Goal: Information Seeking & Learning: Learn about a topic

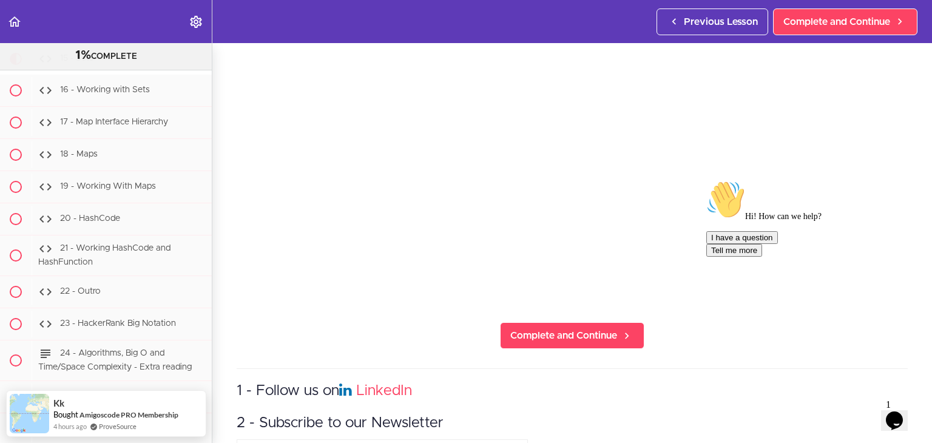
scroll to position [173, 0]
drag, startPoint x: 898, startPoint y: 264, endPoint x: 1601, endPoint y: 445, distance: 725.8
click at [898, 180] on div "Chat attention grabber" at bounding box center [815, 180] width 218 height 0
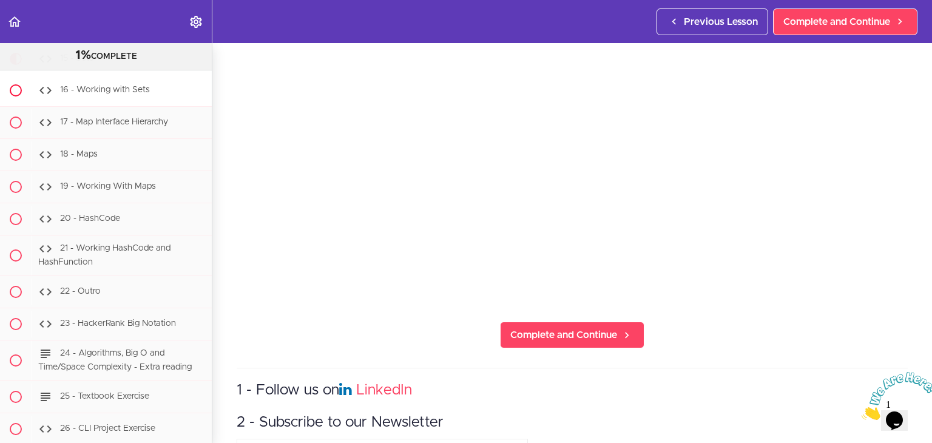
scroll to position [8998, 0]
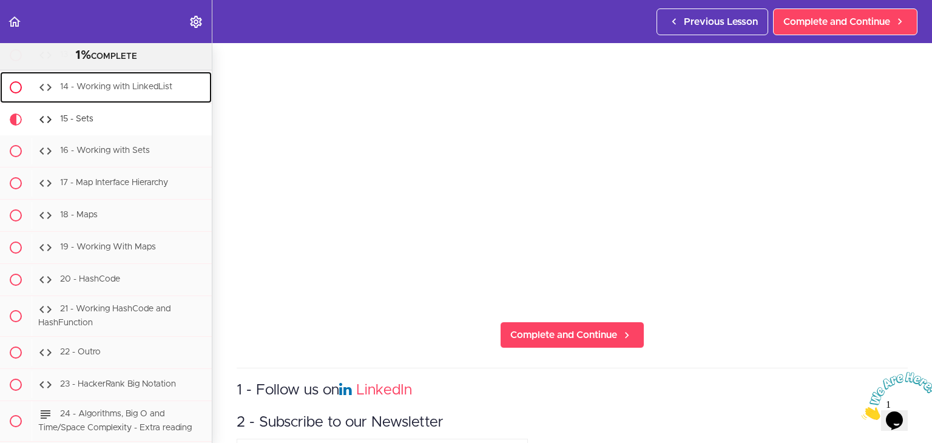
click at [119, 92] on span "14 - Working with LinkedList" at bounding box center [116, 87] width 112 height 8
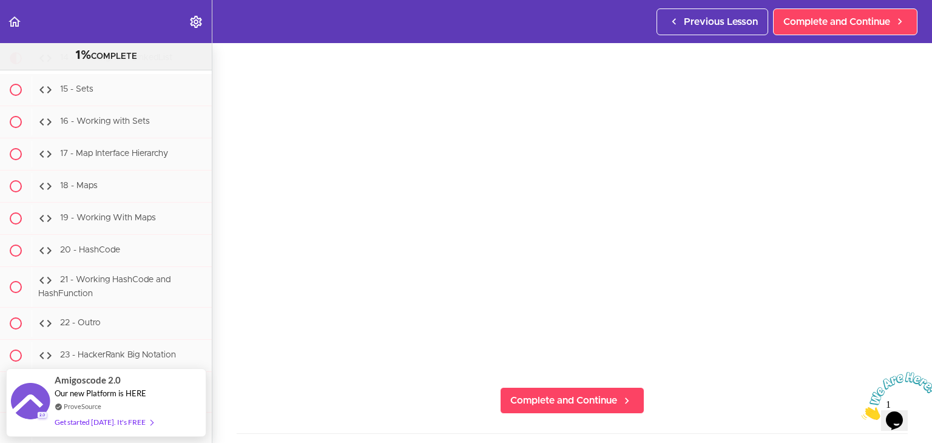
scroll to position [109, 0]
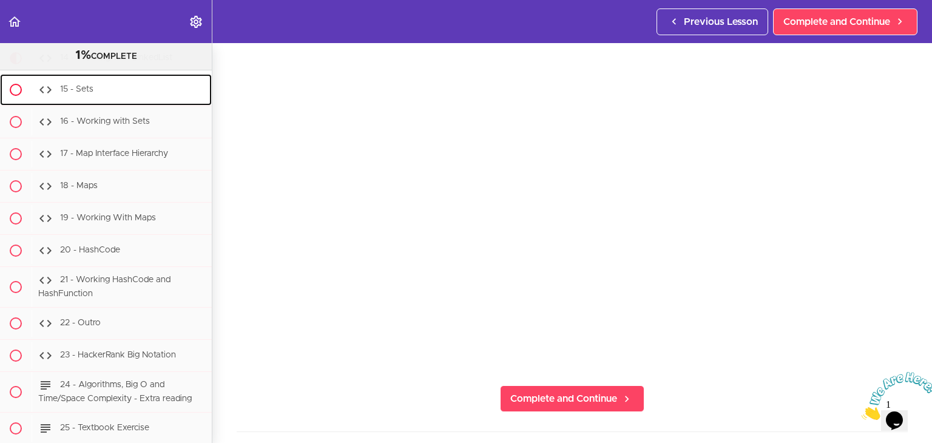
click at [80, 94] on span "15 - Sets" at bounding box center [76, 90] width 33 height 8
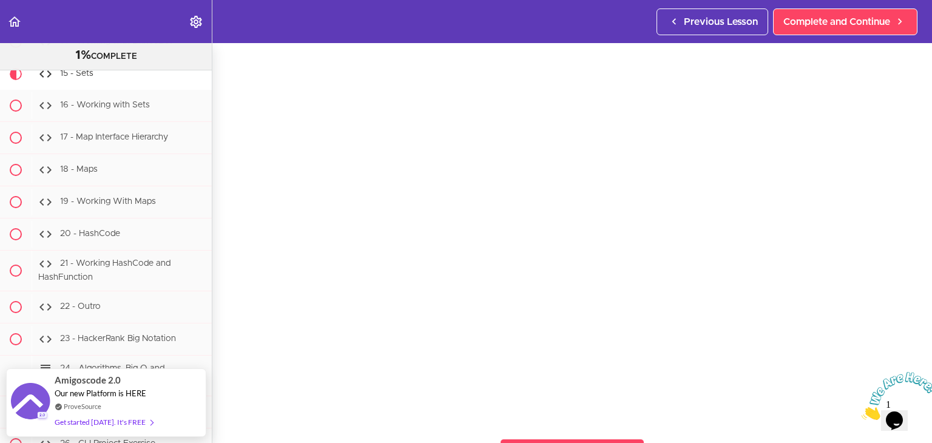
scroll to position [61, 0]
click at [861, 411] on icon "Close" at bounding box center [861, 416] width 0 height 10
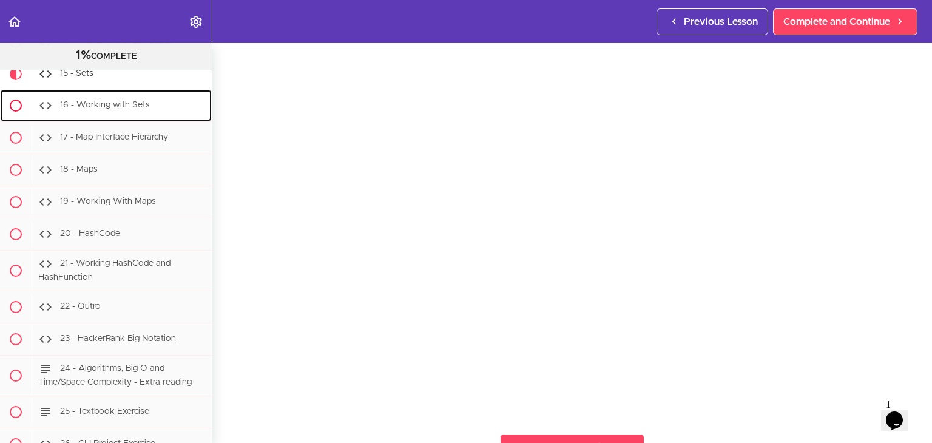
click at [108, 110] on span "16 - Working with Sets" at bounding box center [105, 105] width 90 height 8
